Goal: Browse casually: Explore the website without a specific task or goal

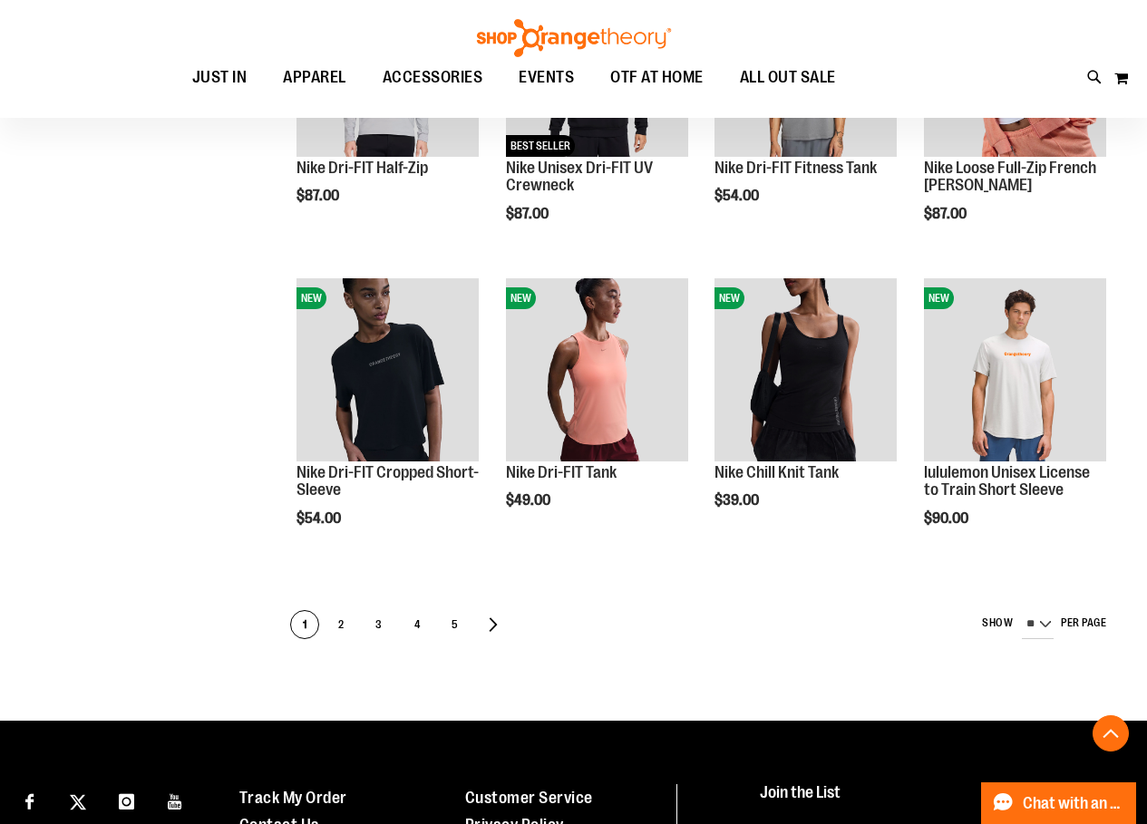
scroll to position [724, 0]
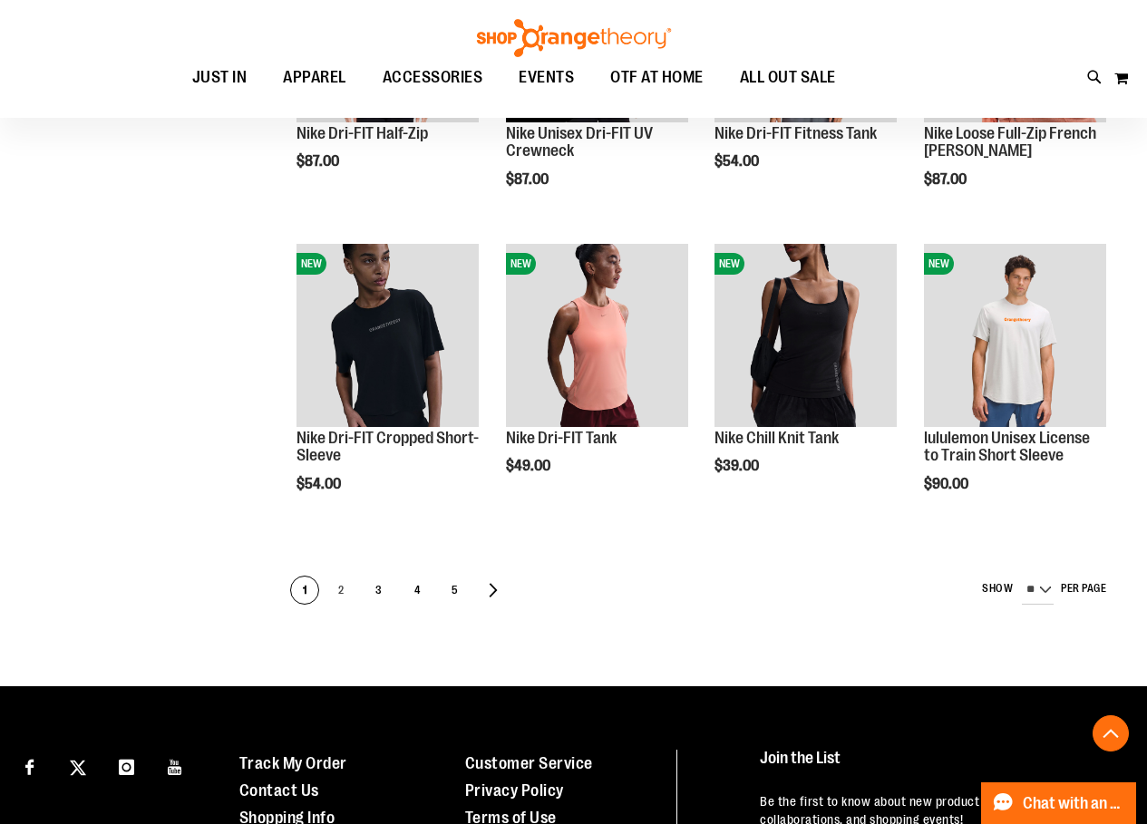
click at [343, 584] on span "2" at bounding box center [340, 591] width 27 height 29
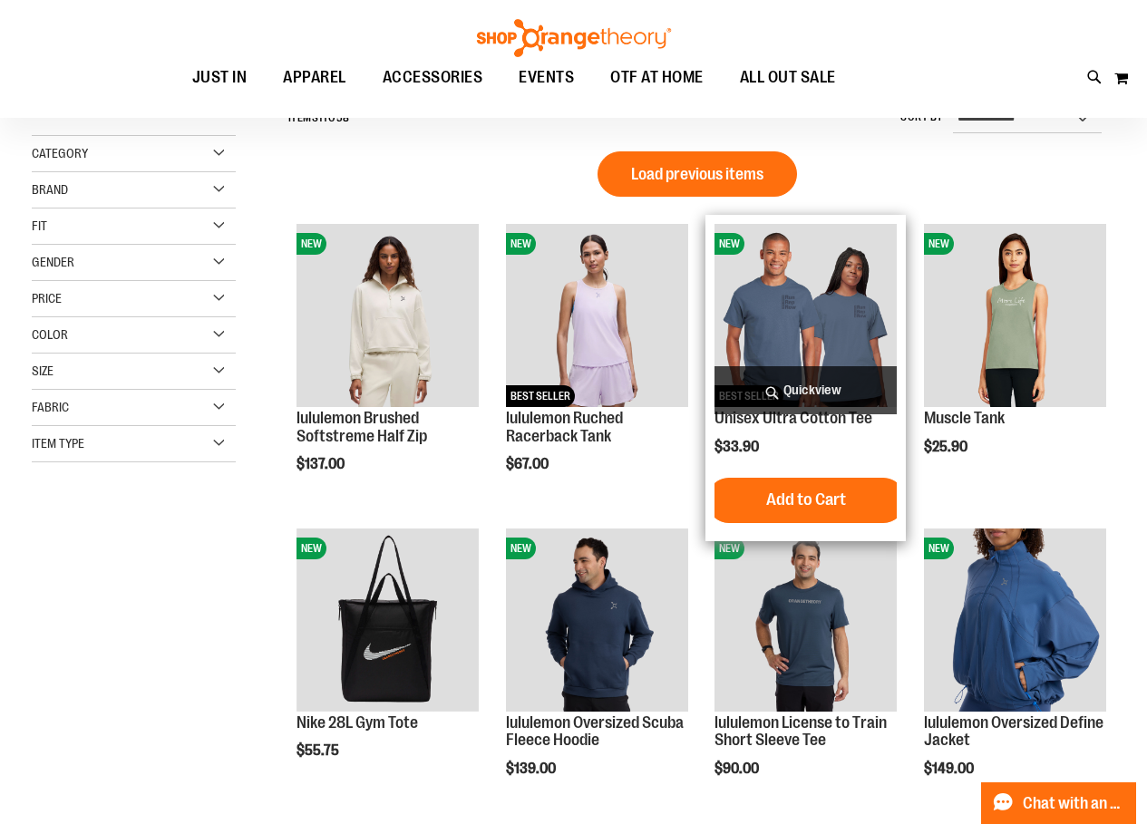
scroll to position [362, 0]
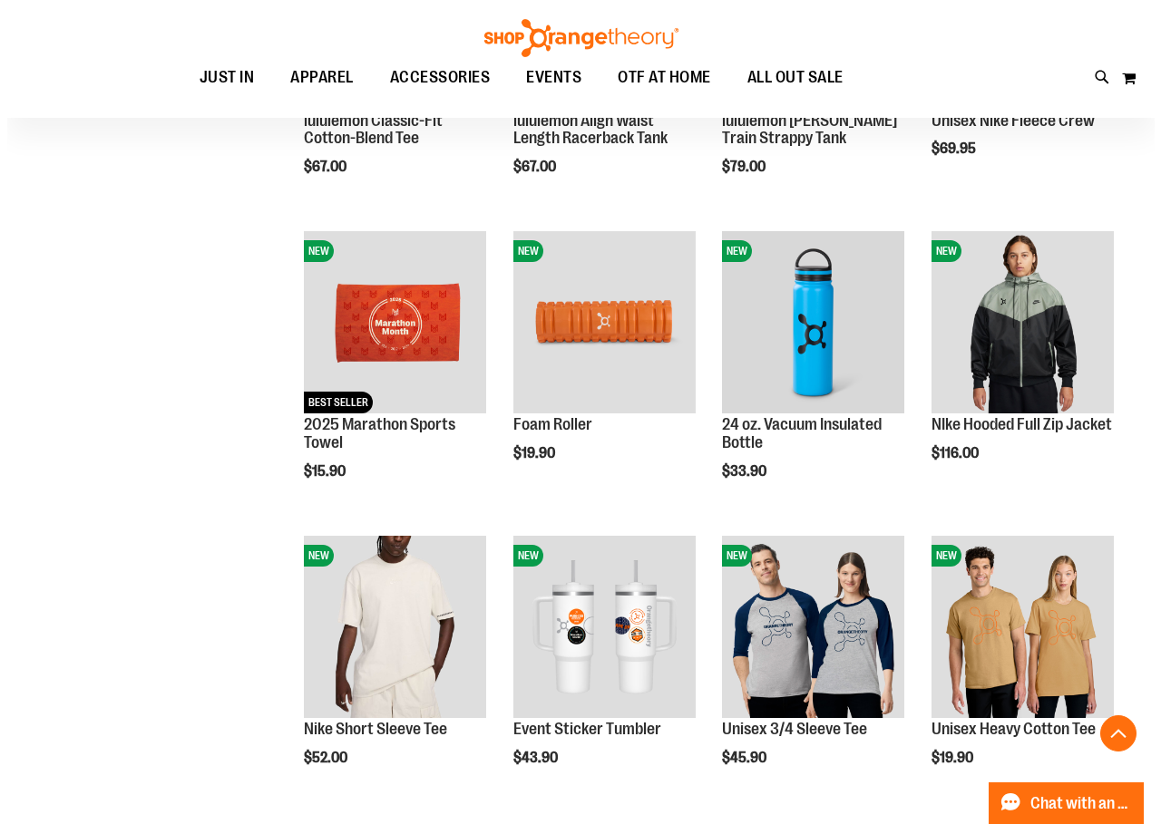
scroll to position [1178, 0]
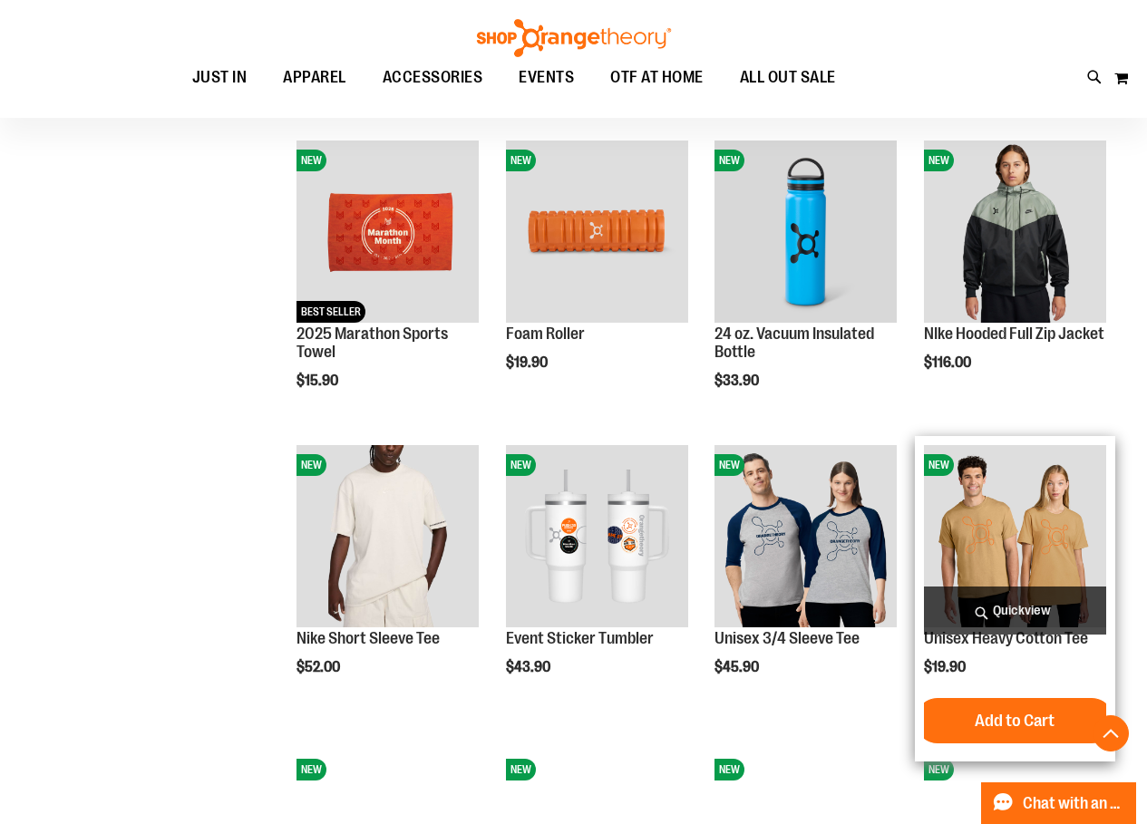
click at [986, 602] on span "Quickview" at bounding box center [1015, 611] width 182 height 48
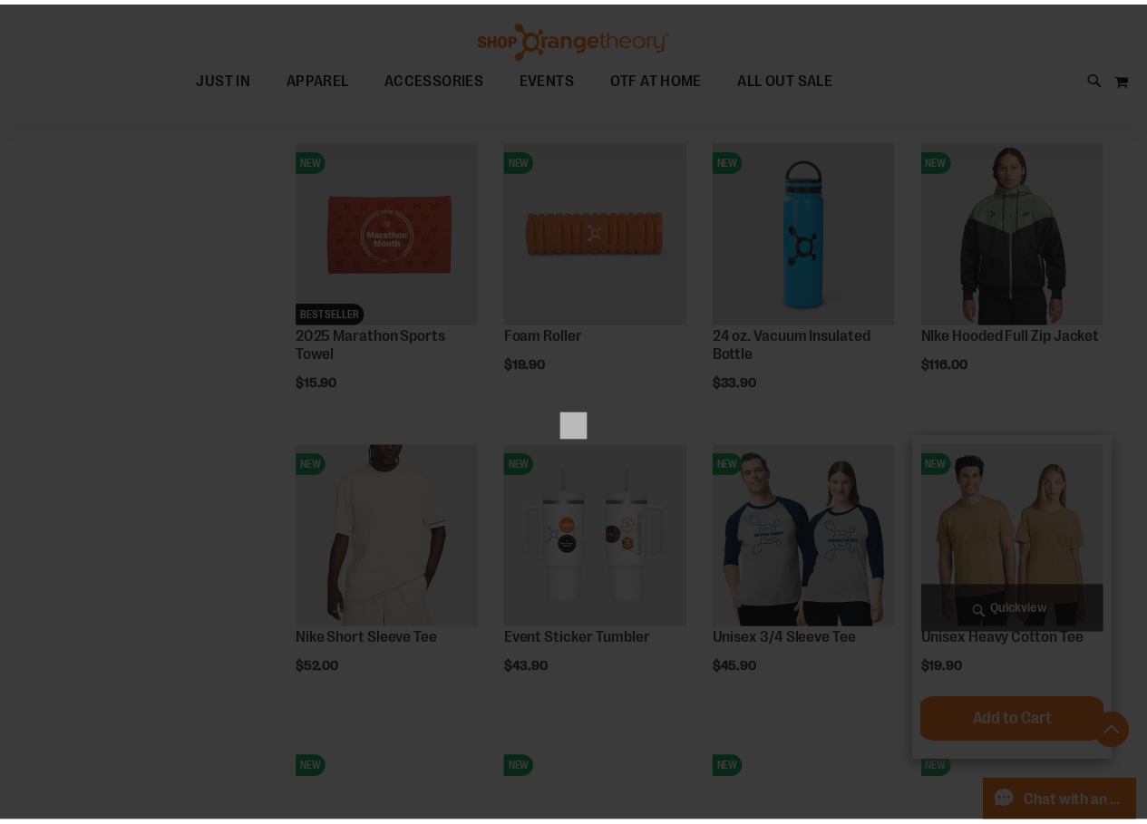
scroll to position [0, 0]
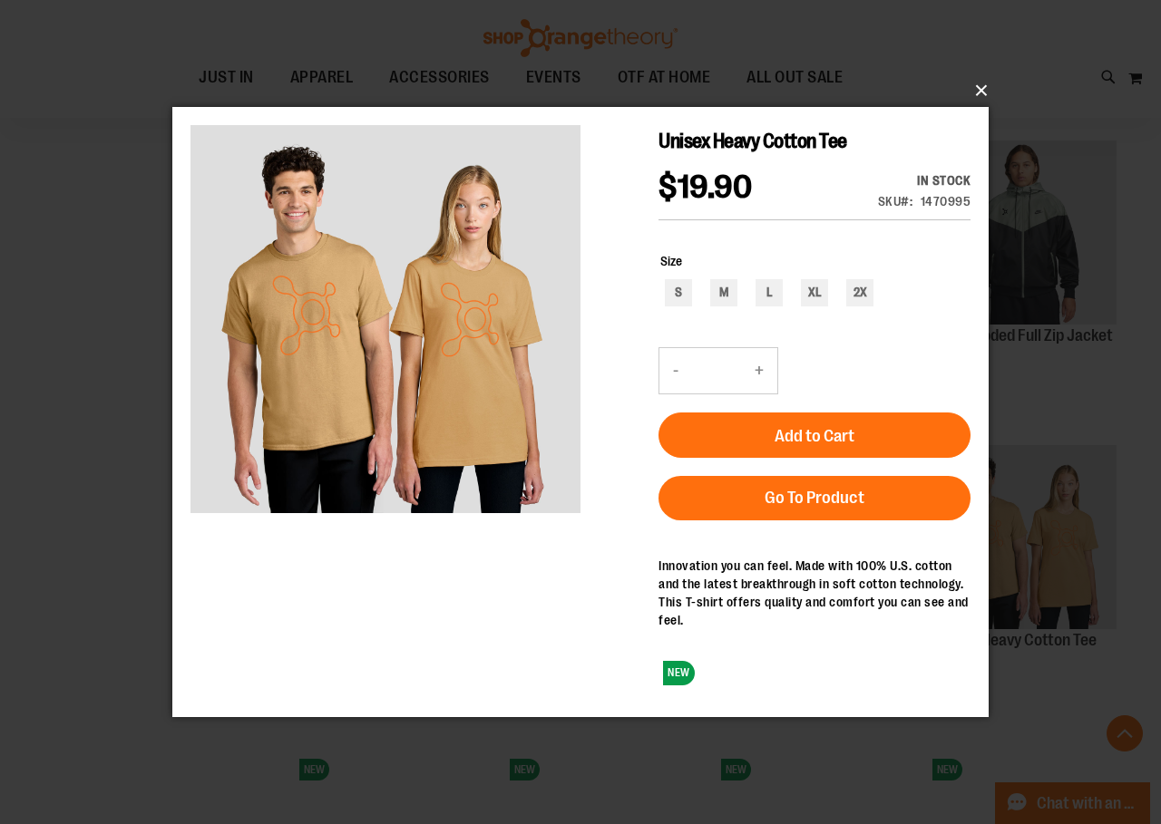
click at [981, 89] on button "×" at bounding box center [586, 91] width 816 height 40
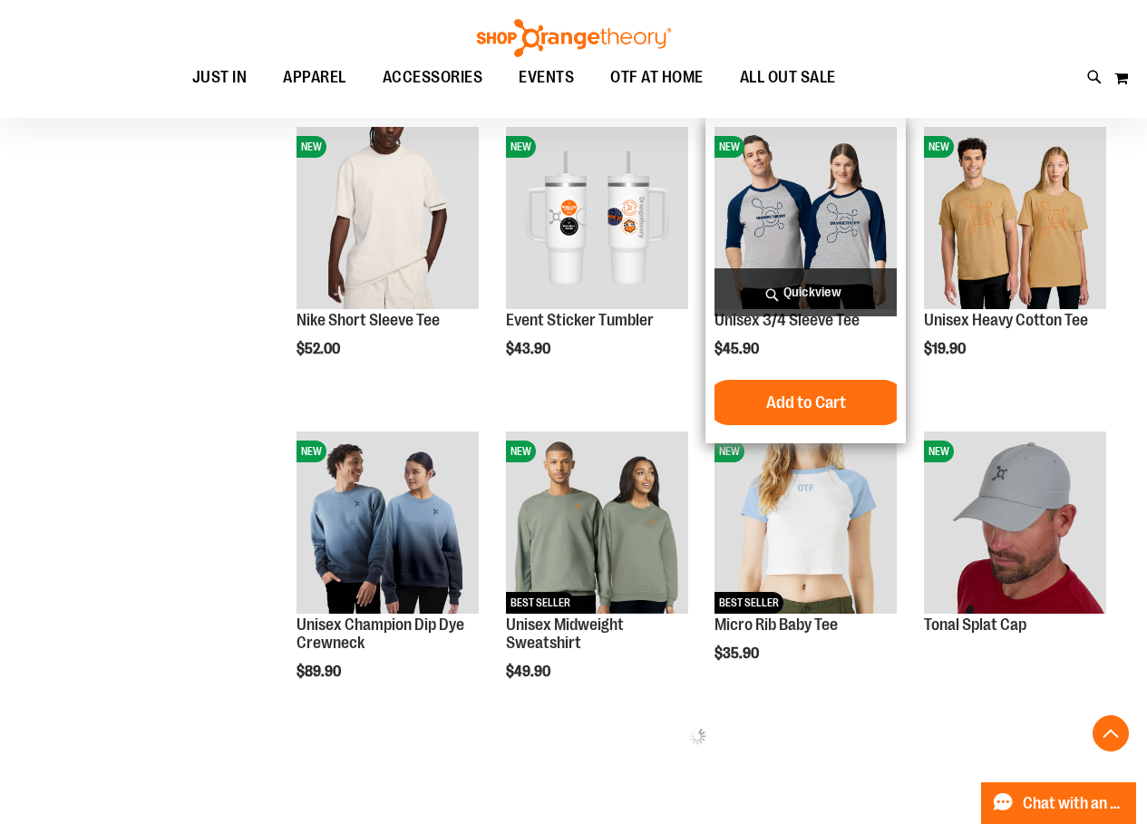
scroll to position [1540, 0]
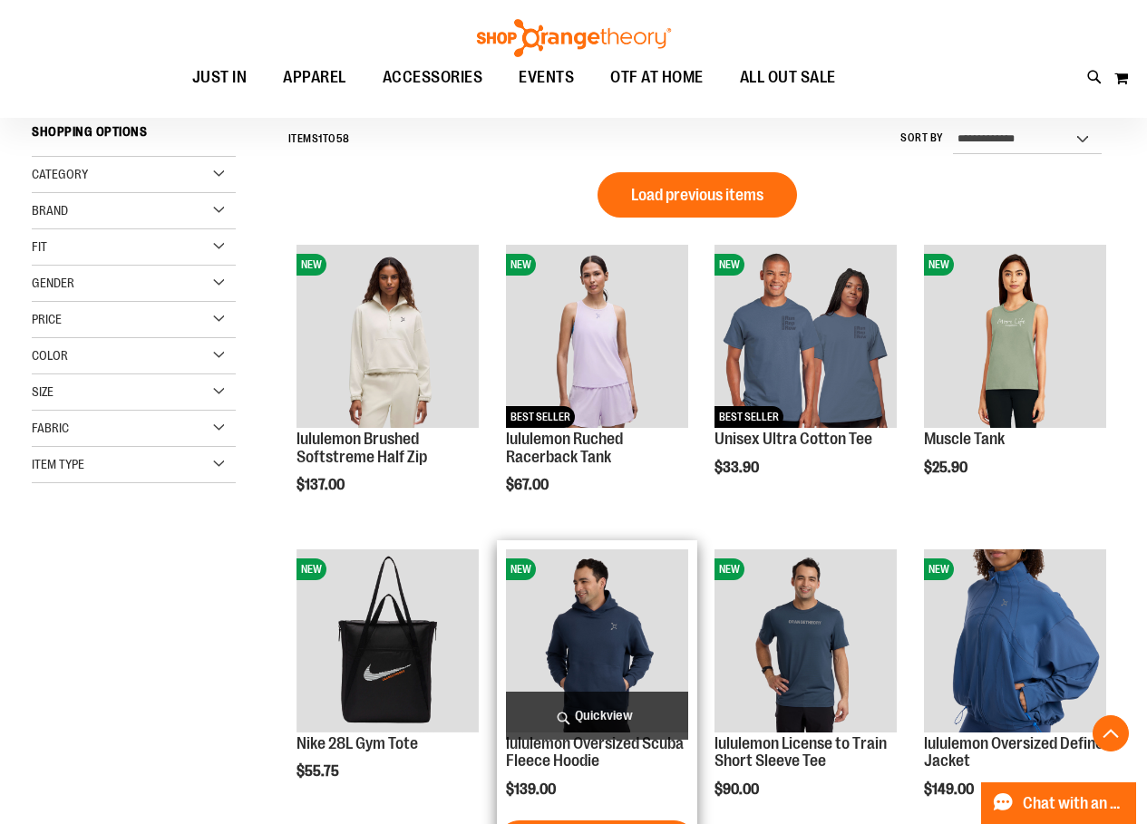
scroll to position [543, 0]
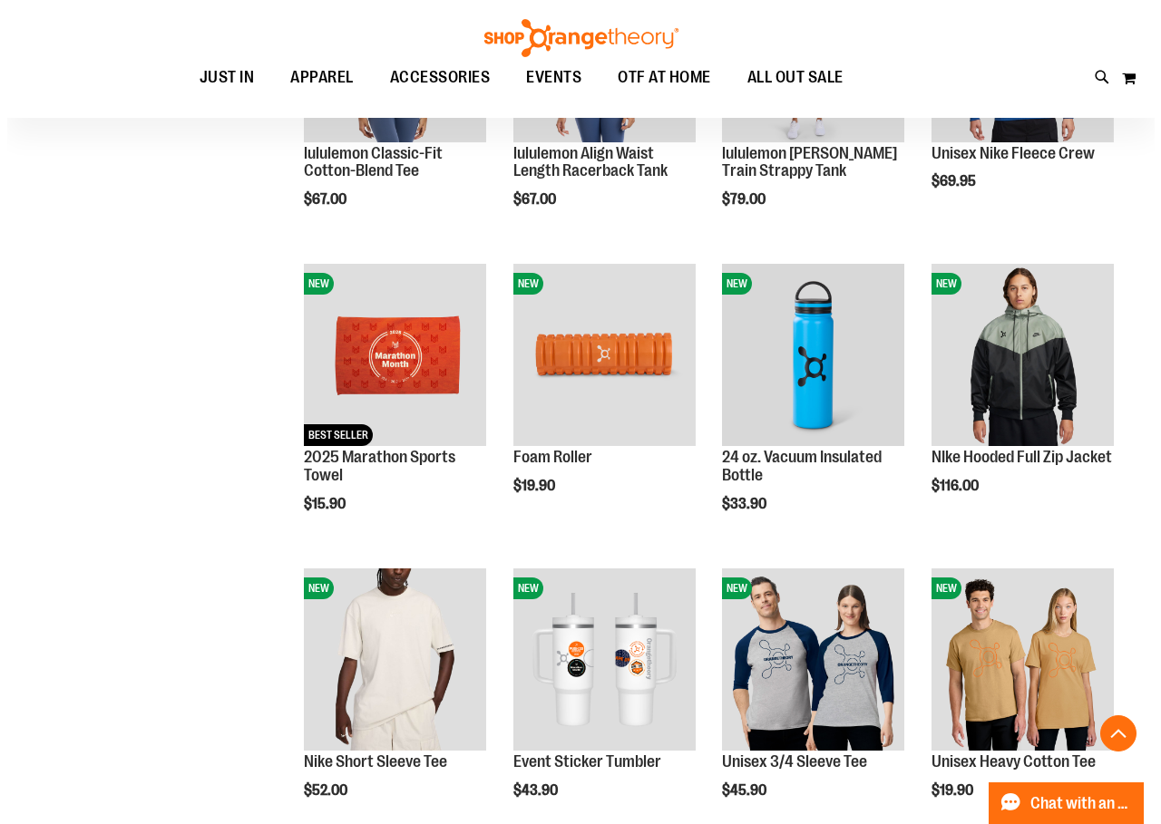
scroll to position [1087, 0]
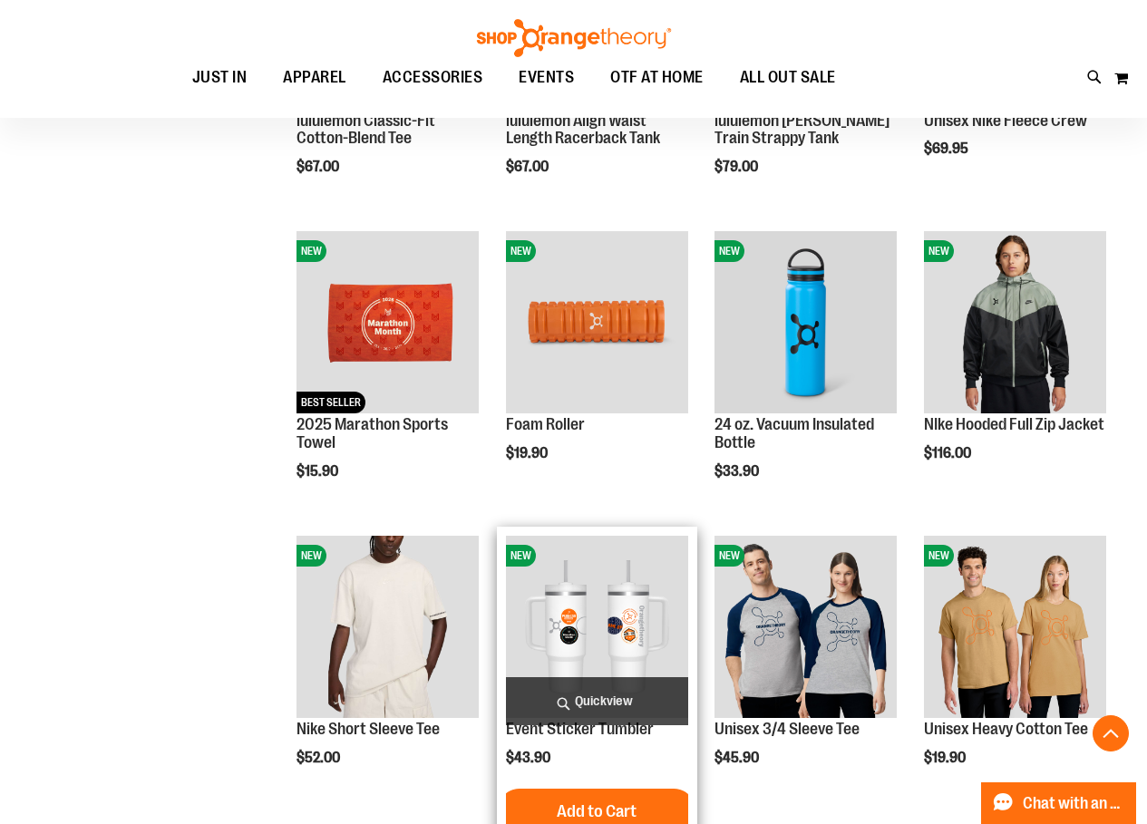
click at [635, 725] on span "Quickview" at bounding box center [597, 701] width 182 height 48
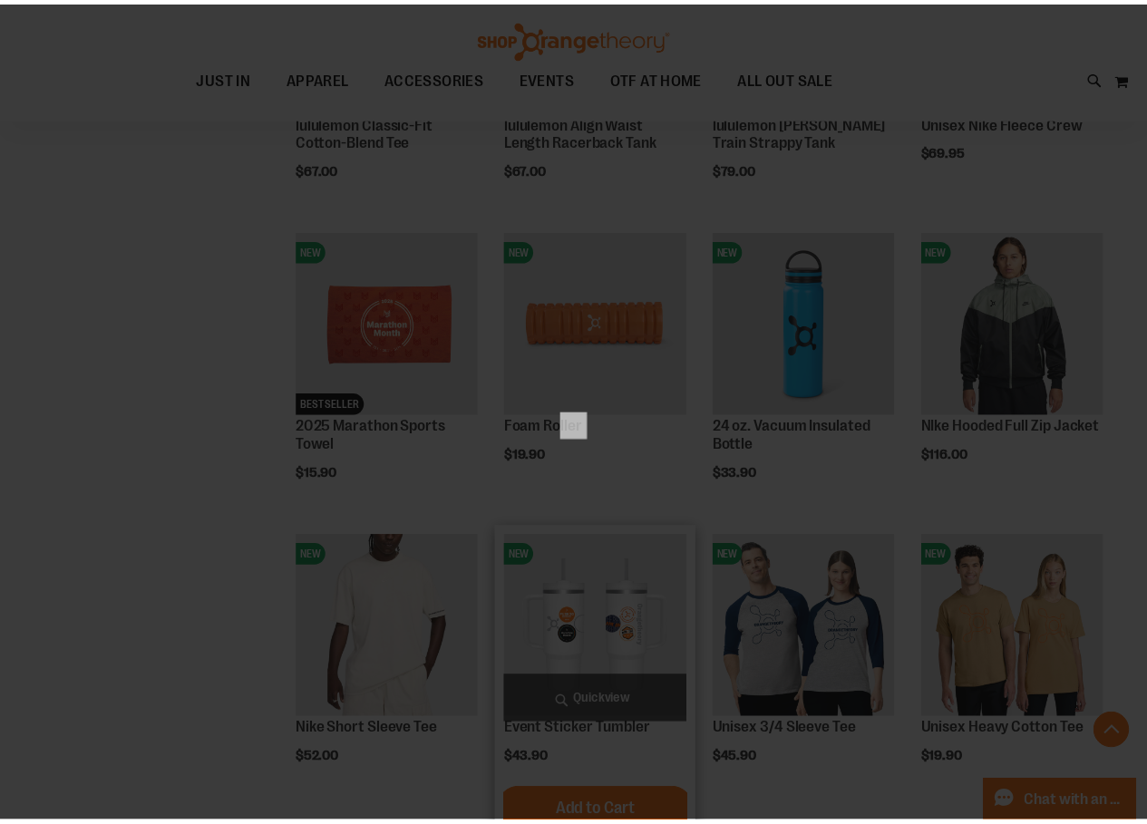
scroll to position [0, 0]
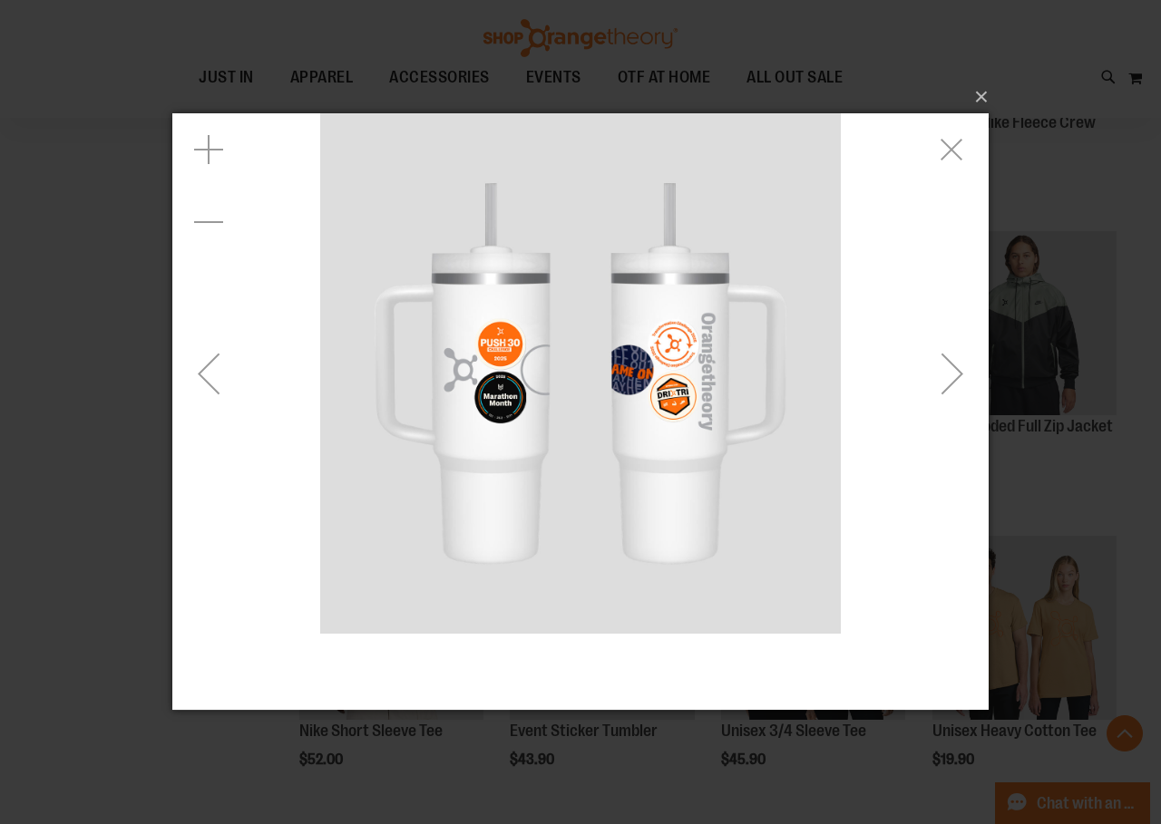
click at [953, 384] on div "Next" at bounding box center [952, 373] width 73 height 73
click at [935, 391] on div "Next" at bounding box center [952, 373] width 73 height 73
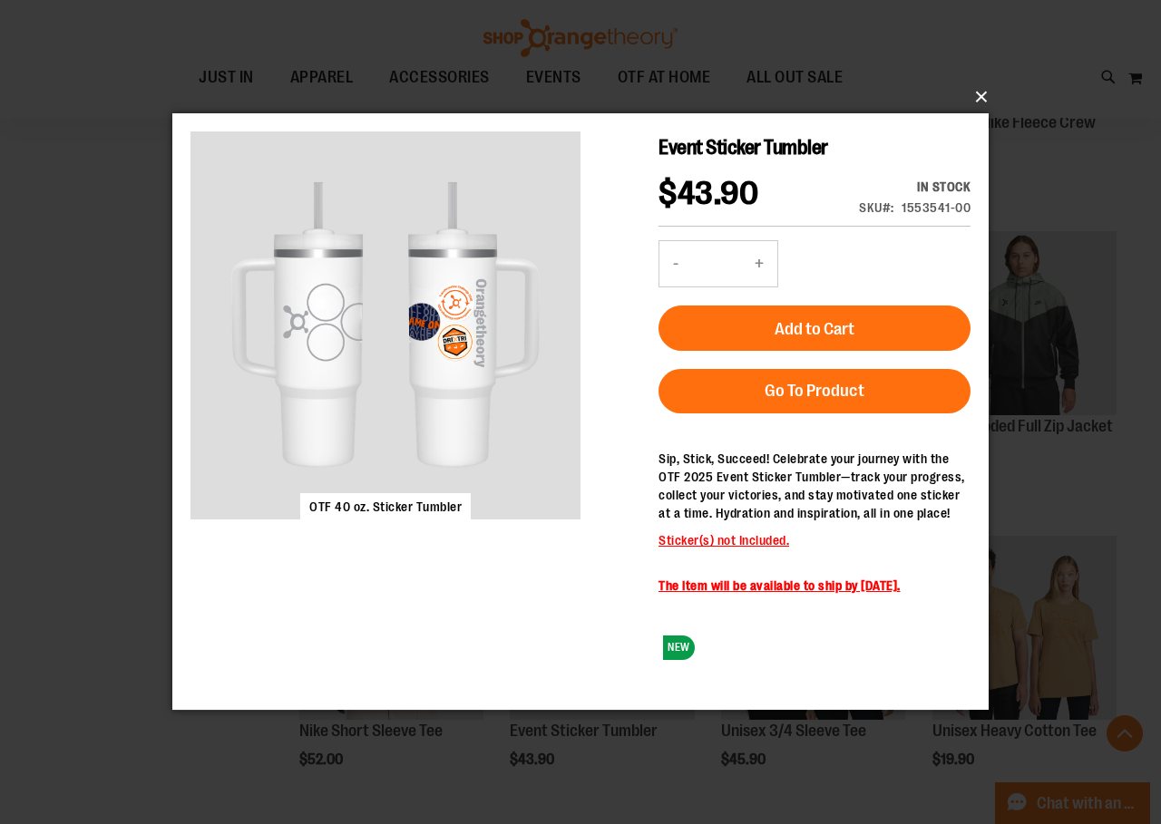
click at [986, 92] on button "×" at bounding box center [586, 97] width 816 height 40
